Goal: Task Accomplishment & Management: Use online tool/utility

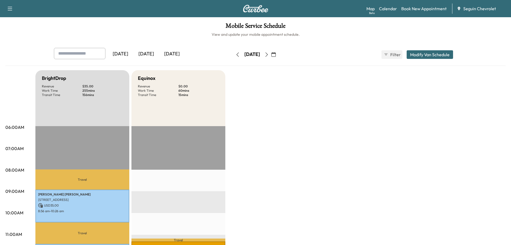
click at [276, 53] on icon "button" at bounding box center [274, 54] width 4 height 4
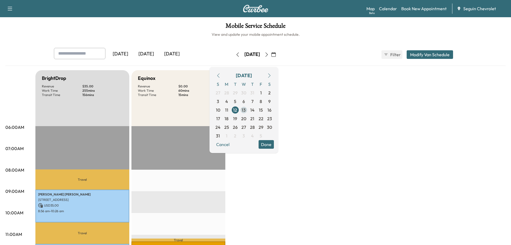
click at [246, 108] on span "13" at bounding box center [244, 110] width 4 height 6
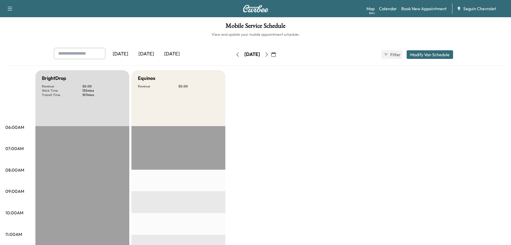
click at [276, 53] on icon "button" at bounding box center [274, 54] width 4 height 4
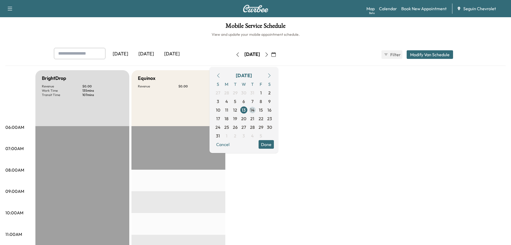
click at [255, 108] on span "14" at bounding box center [252, 110] width 4 height 6
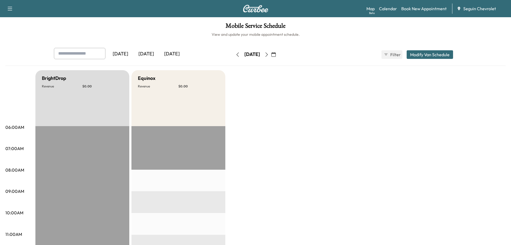
click at [276, 54] on icon "button" at bounding box center [274, 54] width 4 height 4
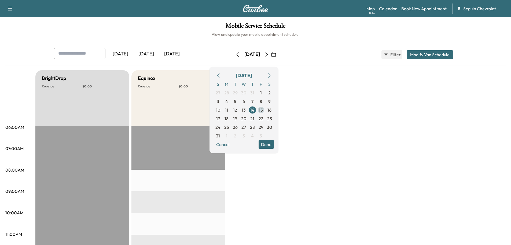
click at [263, 108] on span "15" at bounding box center [261, 110] width 4 height 6
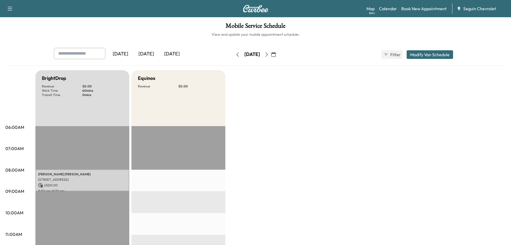
click at [276, 55] on icon "button" at bounding box center [274, 54] width 4 height 4
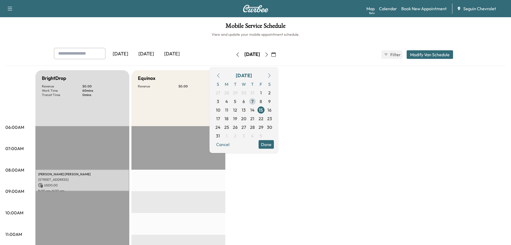
click at [254, 99] on span "7" at bounding box center [253, 101] width 2 height 6
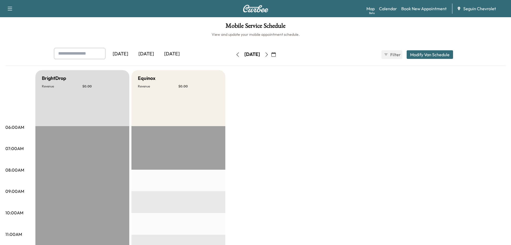
click at [276, 53] on icon "button" at bounding box center [274, 54] width 4 height 4
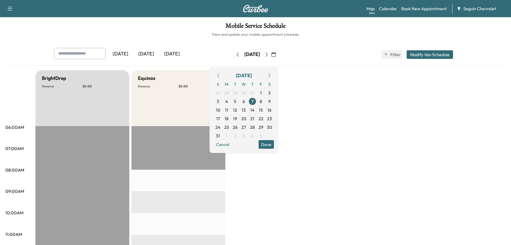
click at [266, 100] on span "8" at bounding box center [261, 101] width 9 height 9
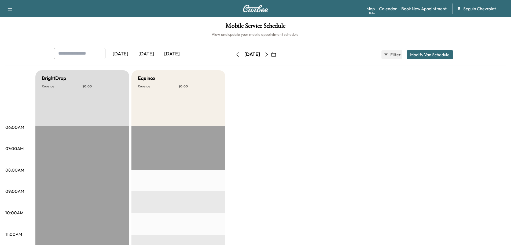
click at [276, 52] on icon "button" at bounding box center [274, 54] width 4 height 4
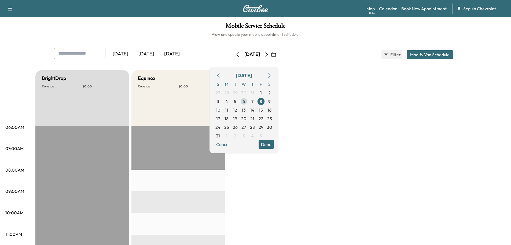
click at [245, 102] on span "6" at bounding box center [244, 101] width 2 height 6
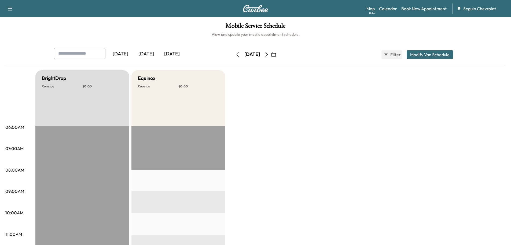
click at [276, 56] on icon "button" at bounding box center [274, 54] width 4 height 4
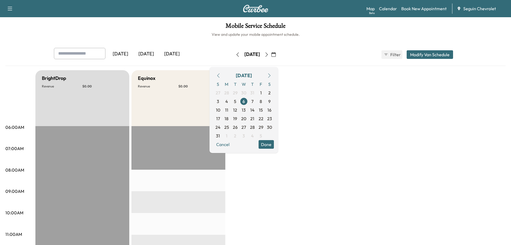
click at [272, 75] on icon "button" at bounding box center [269, 75] width 4 height 4
click at [254, 101] on span "9" at bounding box center [252, 101] width 2 height 6
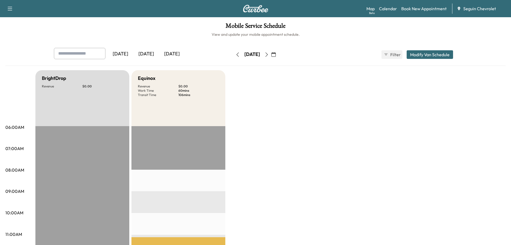
click at [276, 54] on icon "button" at bounding box center [274, 54] width 4 height 4
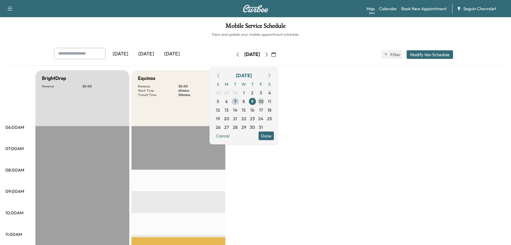
click at [263, 100] on span "10" at bounding box center [261, 101] width 4 height 6
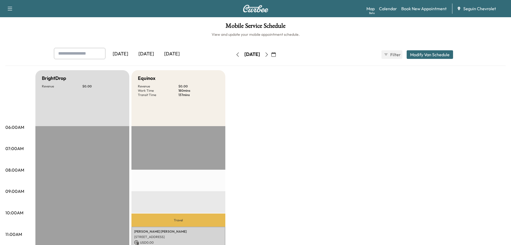
click at [276, 52] on icon "button" at bounding box center [274, 54] width 4 height 4
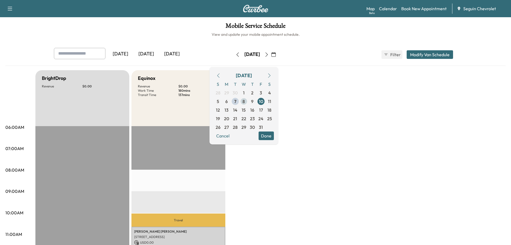
click at [245, 99] on span "8" at bounding box center [244, 101] width 2 height 6
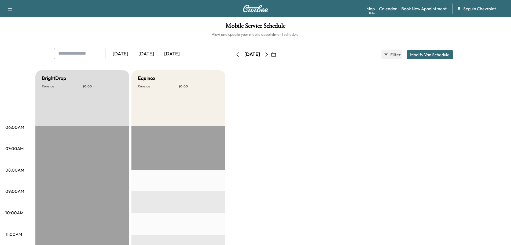
click at [276, 54] on icon "button" at bounding box center [274, 54] width 4 height 4
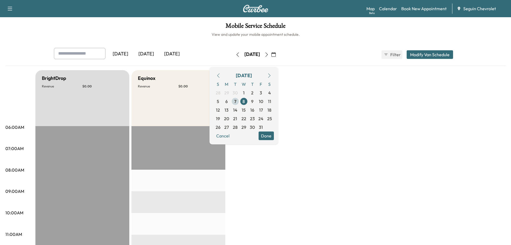
click at [237, 101] on span "7" at bounding box center [235, 101] width 2 height 6
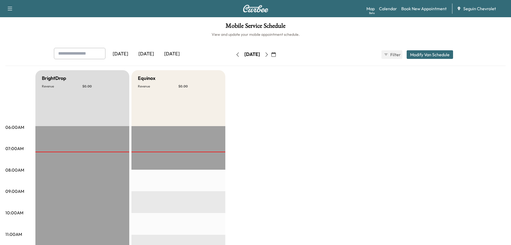
click at [276, 53] on icon "button" at bounding box center [274, 54] width 4 height 4
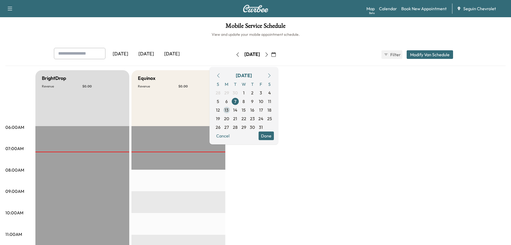
click at [229, 109] on span "13" at bounding box center [227, 110] width 4 height 6
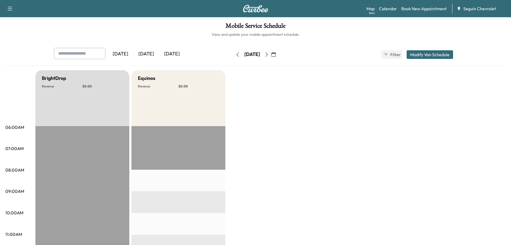
click at [276, 54] on icon "button" at bounding box center [274, 54] width 4 height 4
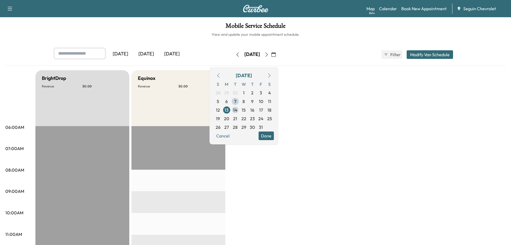
click at [240, 106] on span "14" at bounding box center [235, 110] width 9 height 9
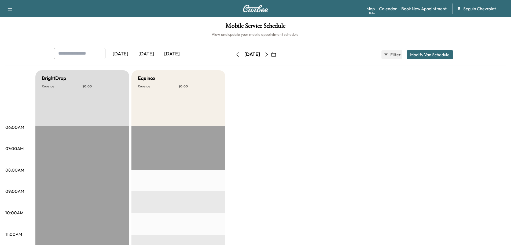
click at [276, 52] on icon "button" at bounding box center [274, 54] width 4 height 4
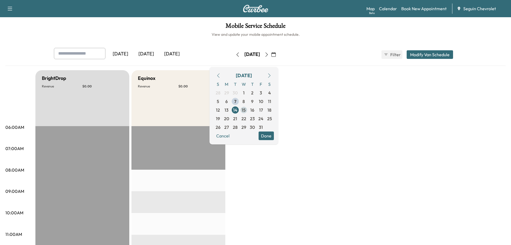
click at [246, 108] on span "15" at bounding box center [244, 110] width 4 height 6
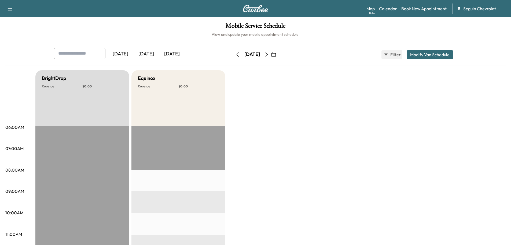
click at [278, 51] on button "button" at bounding box center [273, 54] width 9 height 9
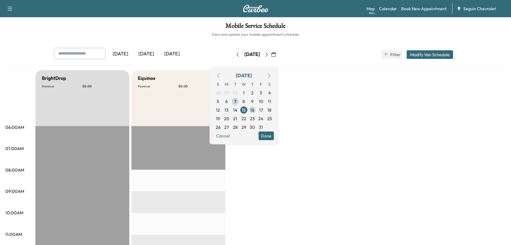
click at [254, 108] on span "16" at bounding box center [252, 110] width 4 height 6
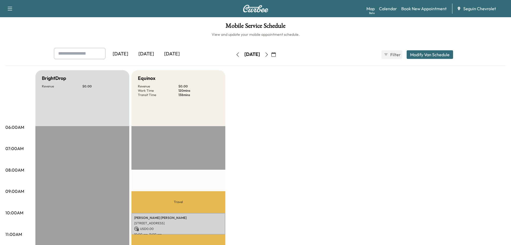
click at [276, 54] on icon "button" at bounding box center [274, 54] width 4 height 4
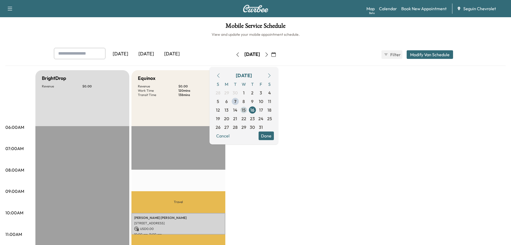
click at [246, 107] on span "15" at bounding box center [244, 110] width 4 height 6
